Goal: Task Accomplishment & Management: Manage account settings

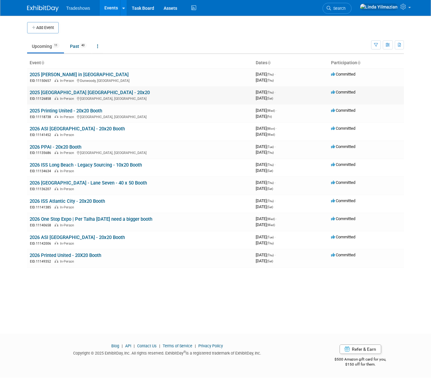
click at [62, 91] on link "2025 [GEOGRAPHIC_DATA] [GEOGRAPHIC_DATA] - 20x20" at bounding box center [90, 93] width 120 height 6
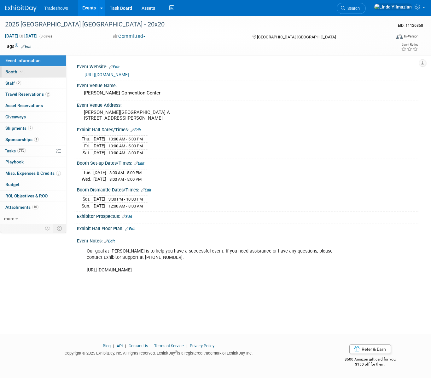
click at [19, 72] on span at bounding box center [22, 71] width 6 height 5
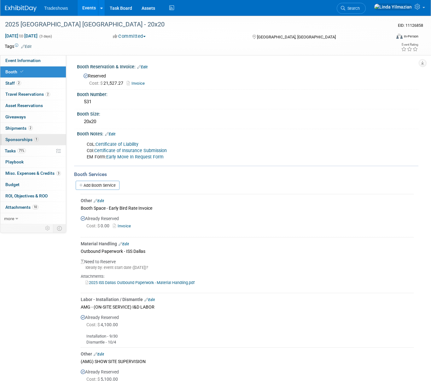
click at [15, 140] on span "Sponsorships 1" at bounding box center [21, 139] width 33 height 5
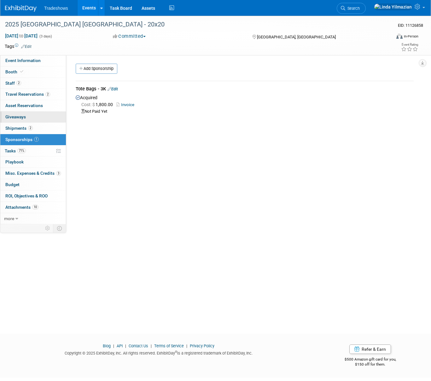
click at [19, 116] on span "Giveaways 0" at bounding box center [15, 116] width 20 height 5
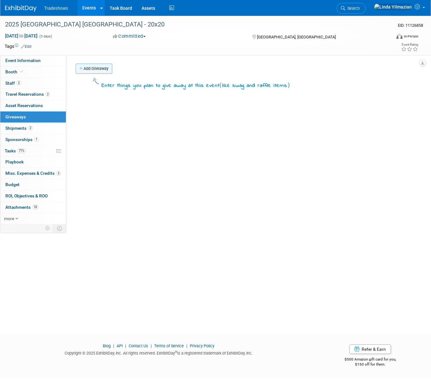
click at [88, 70] on link "Add Giveaway" at bounding box center [94, 69] width 37 height 10
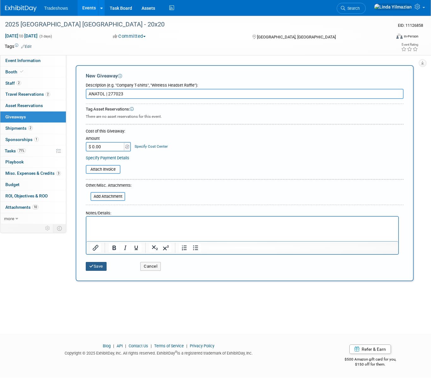
type input "ANATOL | 277023"
click at [102, 266] on button "Save" at bounding box center [96, 266] width 21 height 9
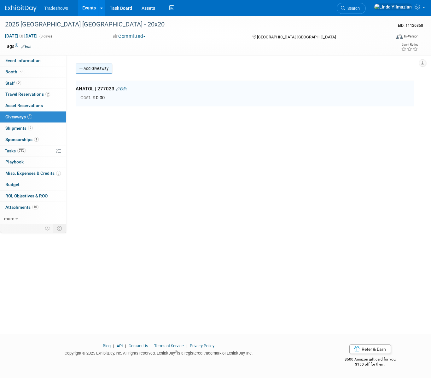
click at [95, 70] on link "Add Giveaway" at bounding box center [94, 69] width 37 height 10
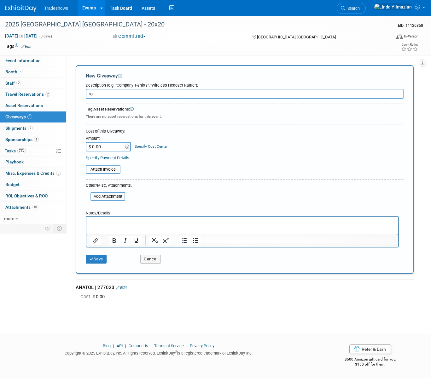
type input "r"
type input "R"
click at [152, 259] on button "Cancel" at bounding box center [150, 259] width 20 height 9
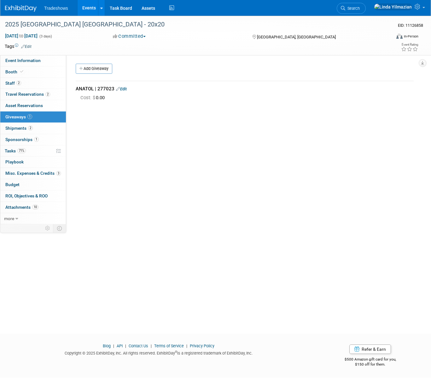
click at [82, 8] on link "Events" at bounding box center [89, 8] width 23 height 16
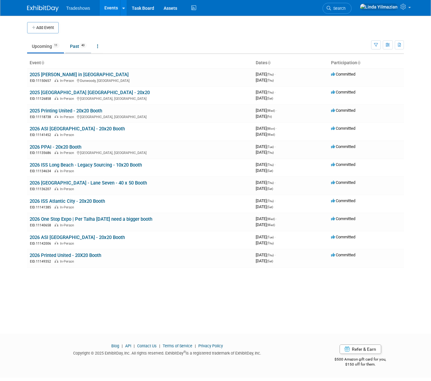
click at [76, 47] on link "Past 40" at bounding box center [78, 46] width 26 height 12
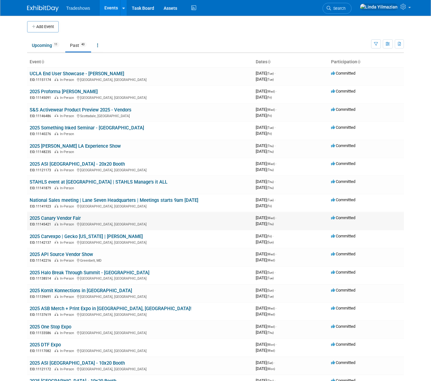
scroll to position [1, 0]
click at [76, 108] on link "S&S Activewear Product Preview 2025 - Vendors" at bounding box center [81, 110] width 102 height 6
